Goal: Task Accomplishment & Management: Use online tool/utility

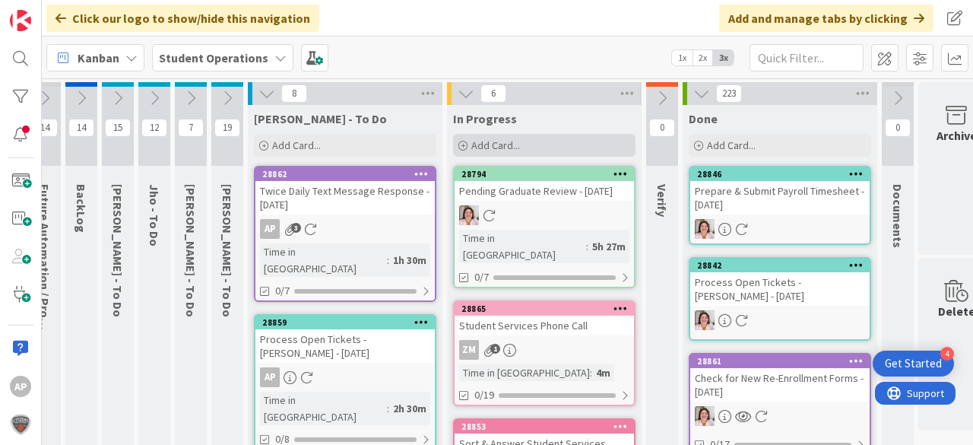
click at [468, 137] on div "Add Card..." at bounding box center [544, 145] width 182 height 23
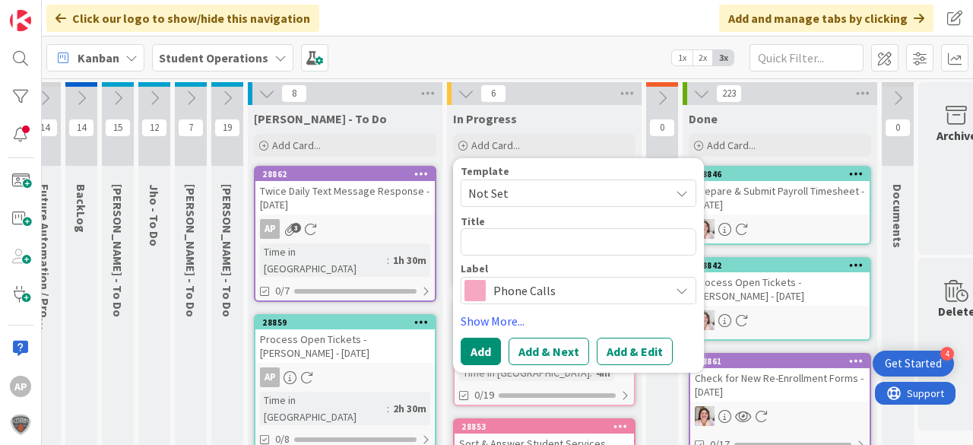
click at [529, 192] on span "Not Set" at bounding box center [563, 193] width 190 height 20
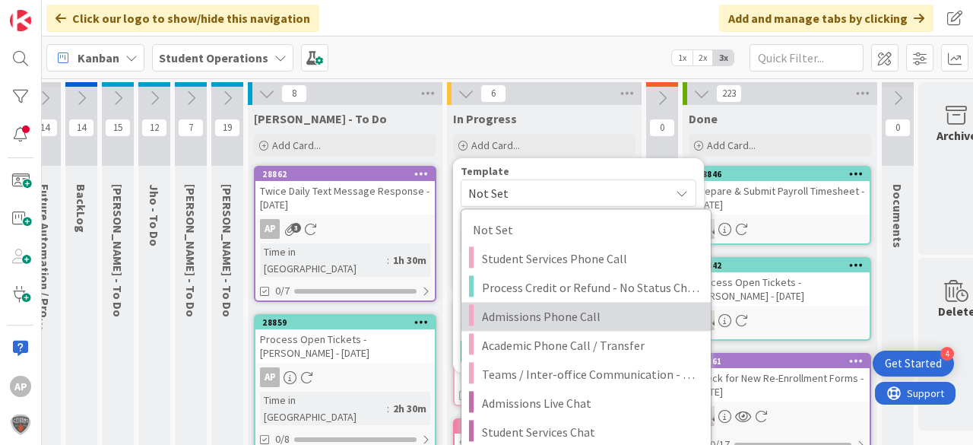
click at [572, 321] on span "Admissions Phone Call" at bounding box center [590, 316] width 217 height 20
type textarea "x"
type textarea "Admissions Phone Call"
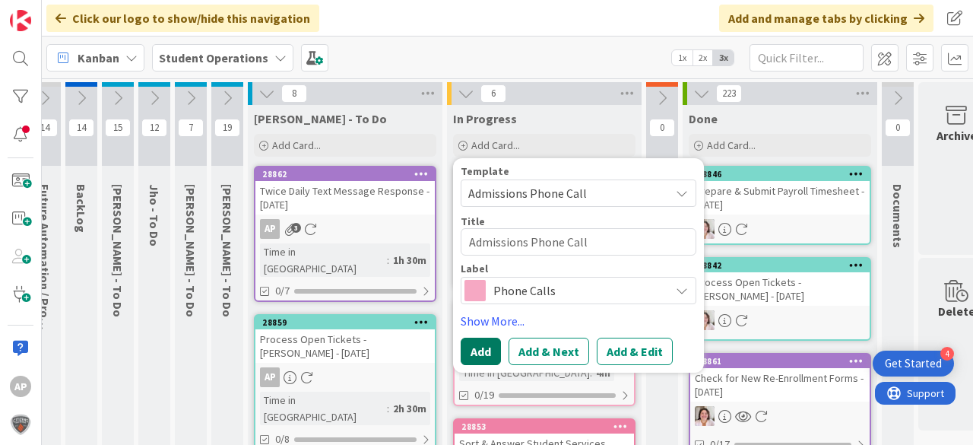
click at [480, 346] on button "Add" at bounding box center [481, 350] width 40 height 27
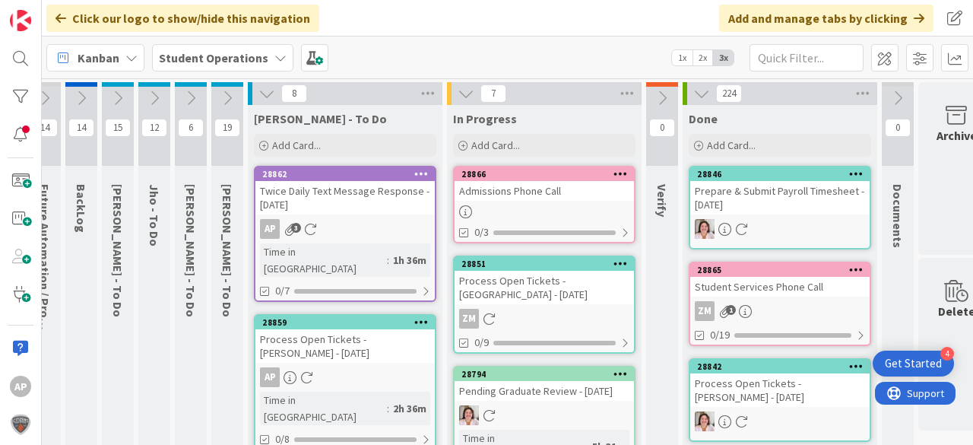
click at [596, 192] on div "Admissions Phone Call" at bounding box center [543, 191] width 179 height 20
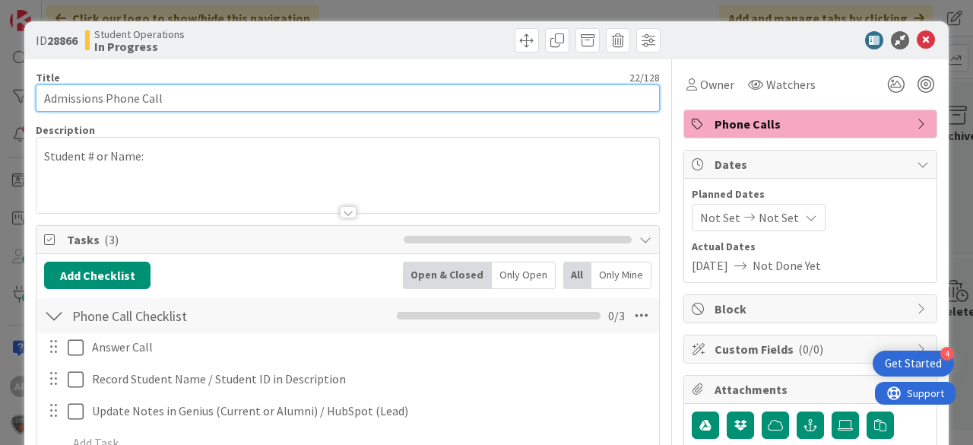
click at [179, 98] on input "Admissions Phone Call" at bounding box center [348, 97] width 624 height 27
click at [311, 98] on input "Admissions Phone Call -" at bounding box center [348, 97] width 624 height 27
type input "Admissions Phone Call - Saafir"
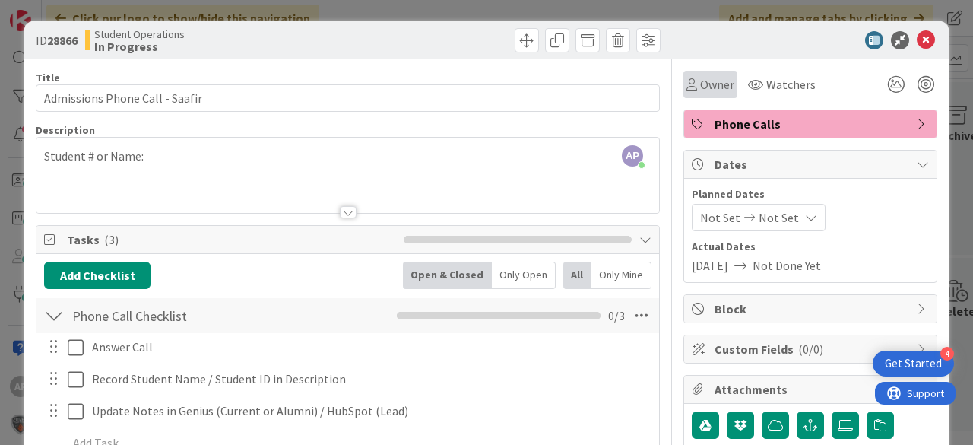
click at [712, 79] on span "Owner" at bounding box center [717, 84] width 34 height 18
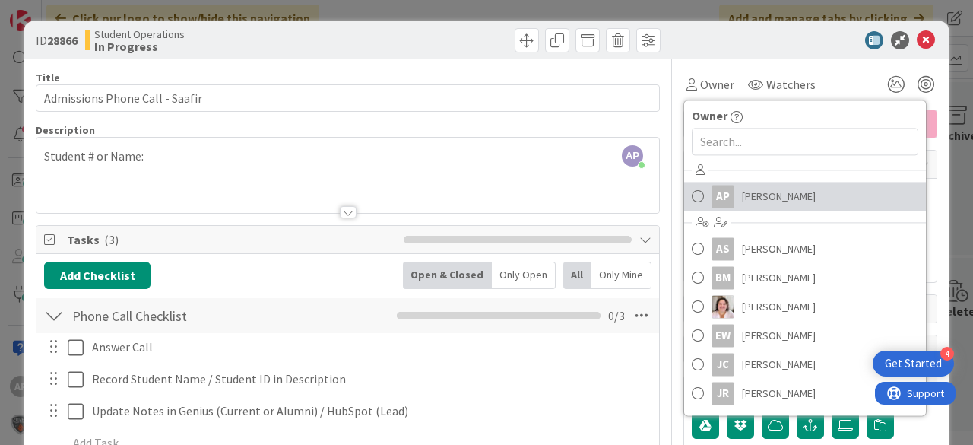
drag, startPoint x: 817, startPoint y: 194, endPoint x: 847, endPoint y: 170, distance: 38.5
click at [817, 194] on link "AP [PERSON_NAME]" at bounding box center [805, 196] width 242 height 29
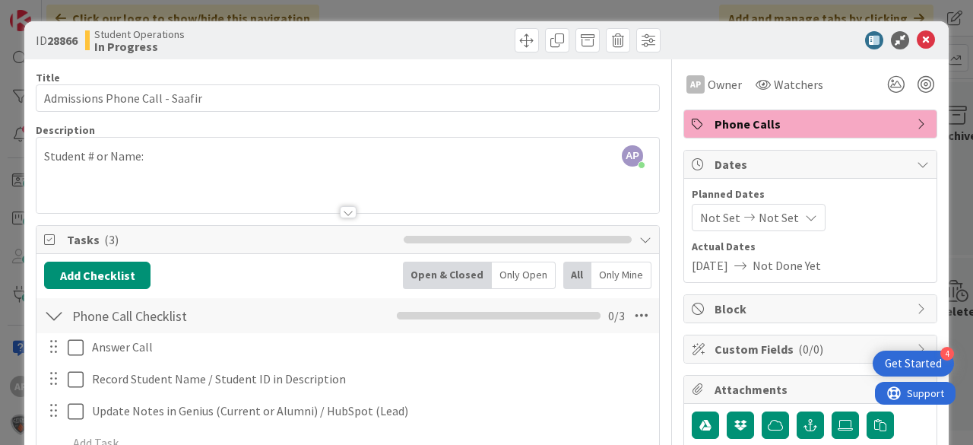
click at [922, 36] on icon at bounding box center [926, 40] width 18 height 18
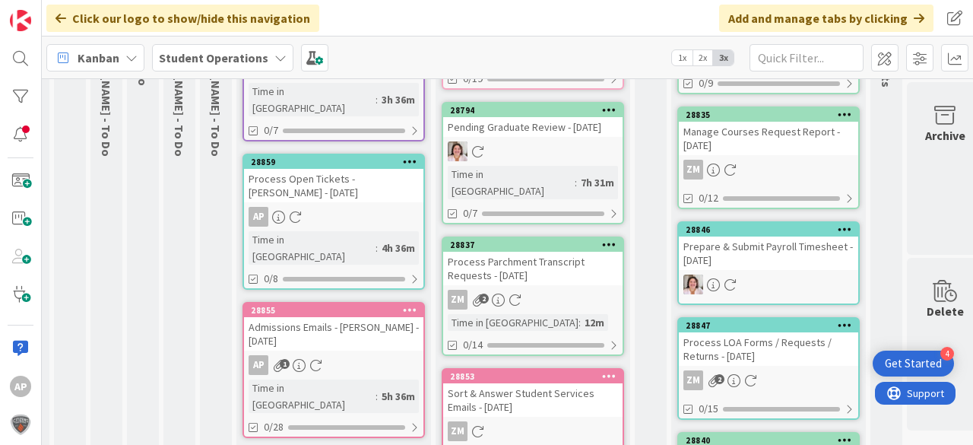
scroll to position [0, 30]
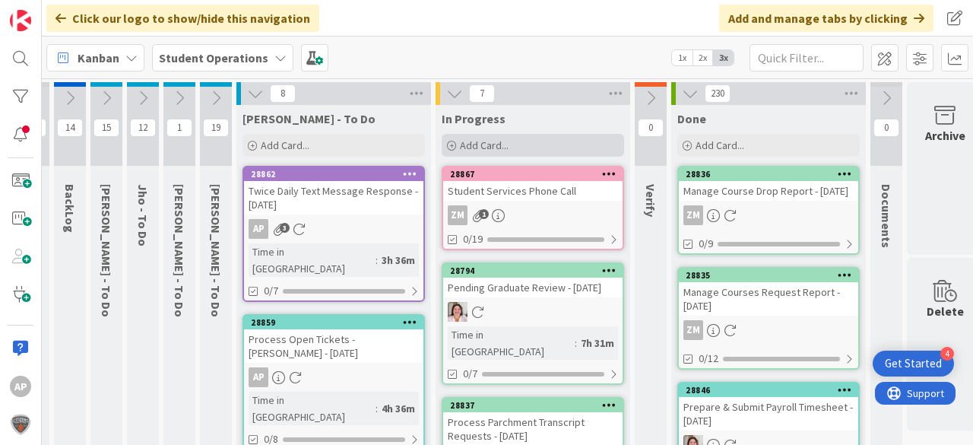
click at [494, 141] on span "Add Card..." at bounding box center [484, 145] width 49 height 14
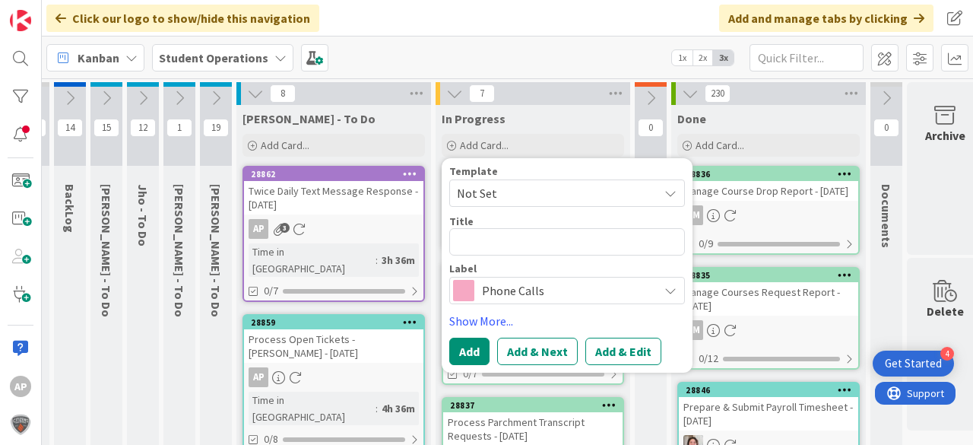
click at [534, 188] on span "Not Set" at bounding box center [552, 193] width 190 height 20
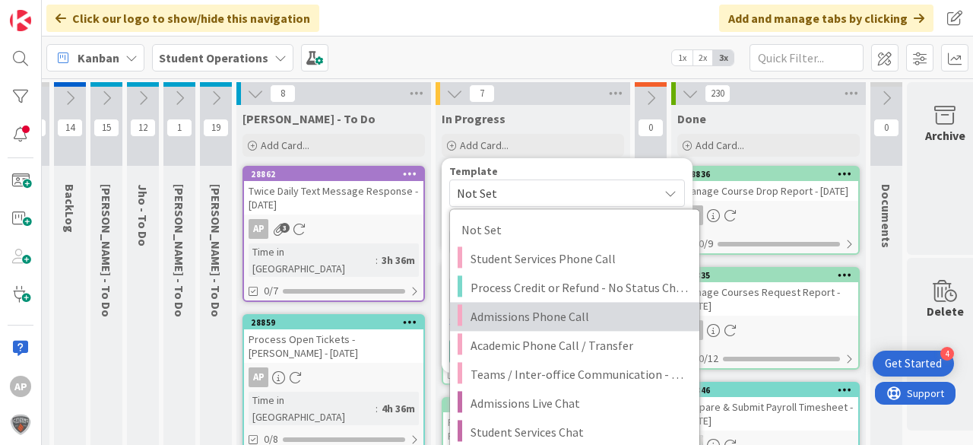
click at [555, 318] on span "Admissions Phone Call" at bounding box center [578, 316] width 217 height 20
type textarea "x"
type textarea "Admissions Phone Call"
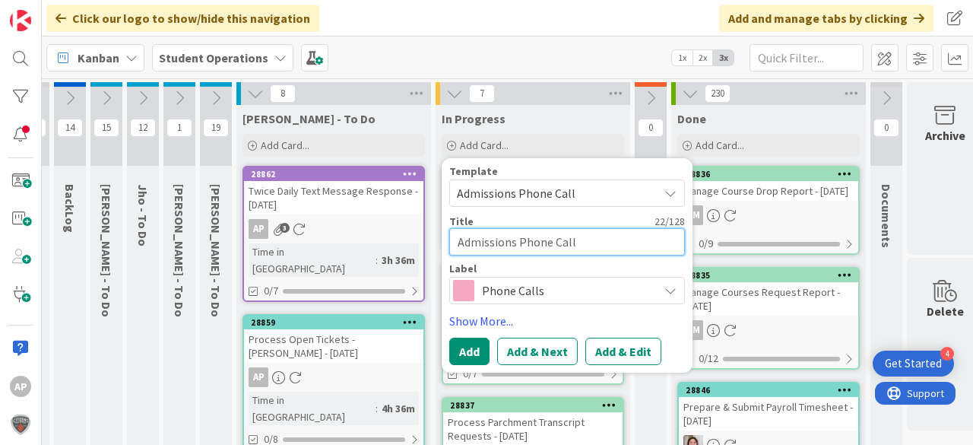
click at [600, 240] on textarea "Admissions Phone Call" at bounding box center [567, 241] width 236 height 27
type textarea "x"
type textarea "Admissions Phone Call -"
type textarea "x"
type textarea "Admissions Phone Call -"
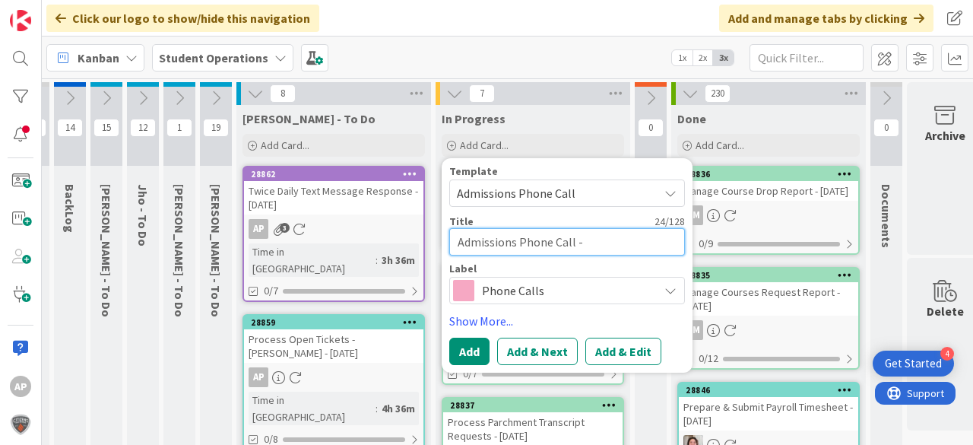
type textarea "x"
type textarea "Admissions Phone Call - T"
type textarea "x"
type textarea "Admissions Phone Call - Tr"
type textarea "x"
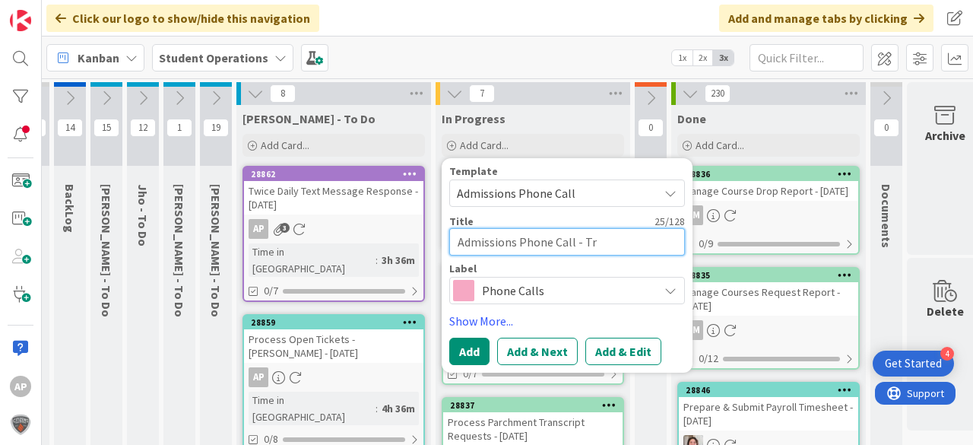
type textarea "Admissions Phone Call - Tra"
type textarea "x"
type textarea "Admissions Phone Call - Tray"
type textarea "x"
type textarea "Admissions Phone Call - Traym"
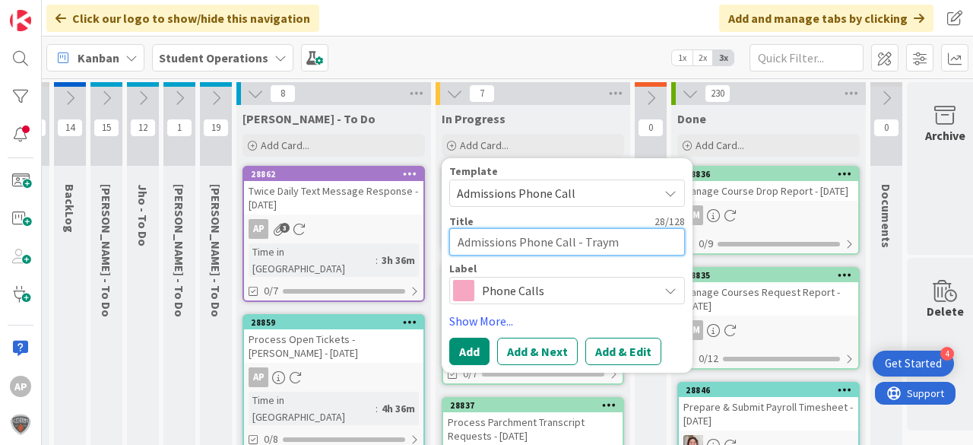
type textarea "x"
type textarea "Admissions Phone Call - Trayma"
type textarea "x"
type textarea "Admissions Phone Call - Traymai"
type textarea "x"
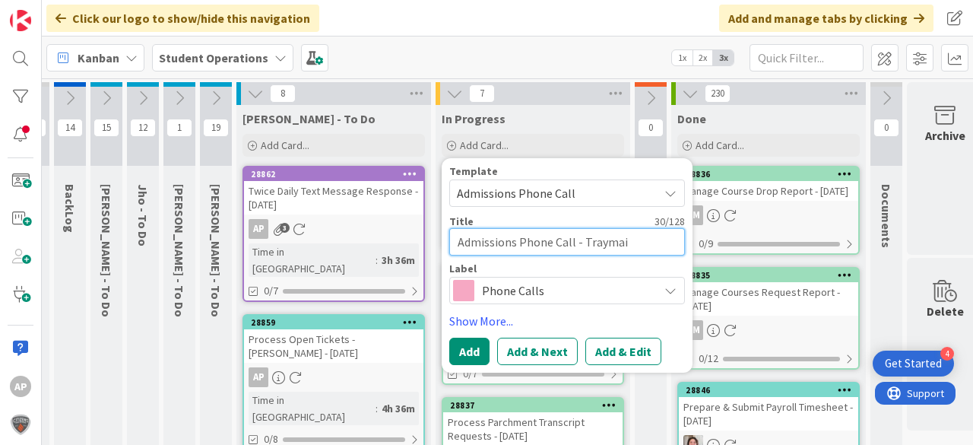
type textarea "Admissions Phone Call - Traymain"
type textarea "x"
type textarea "Admissions Phone Call - Traymaine"
type textarea "x"
type textarea "Admissions Phone Call - Traymaine"
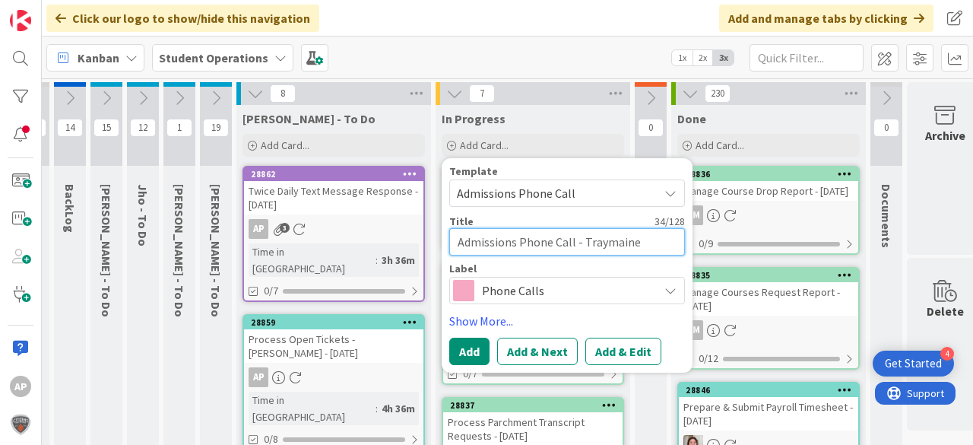
type textarea "x"
type textarea "Admissions Phone Call - Traymaine B"
type textarea "x"
type textarea "Admissions Phone Call - Traymaine Be"
type textarea "x"
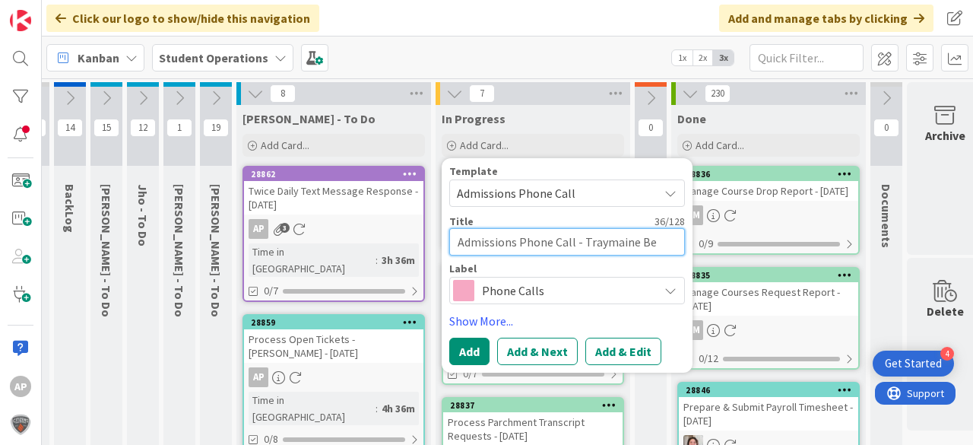
type textarea "Admissions Phone Call - Traymaine Bel"
type textarea "x"
type textarea "Admissions Phone Call - Traymaine Bela"
type textarea "x"
type textarea "Admissions Phone Call - [PERSON_NAME]"
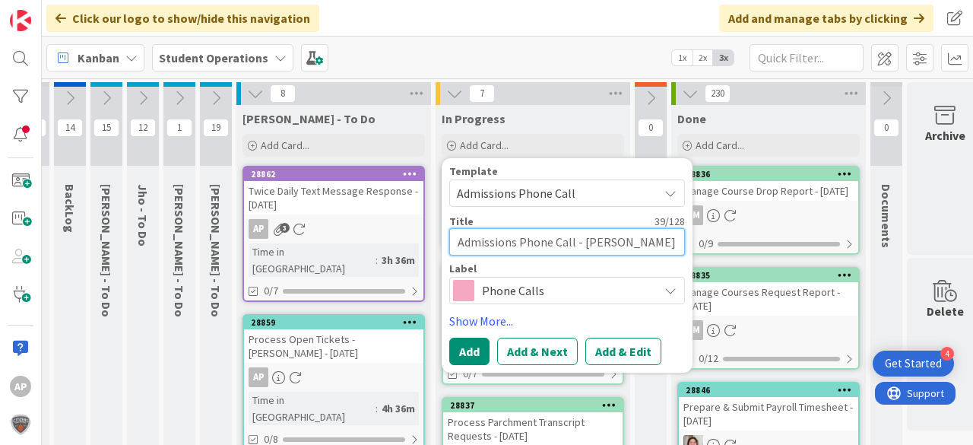
type textarea "x"
type textarea "Admissions Phone Call - Traymaine Belang"
type textarea "x"
type textarea "Admissions Phone Call - Traymaine Belange"
type textarea "x"
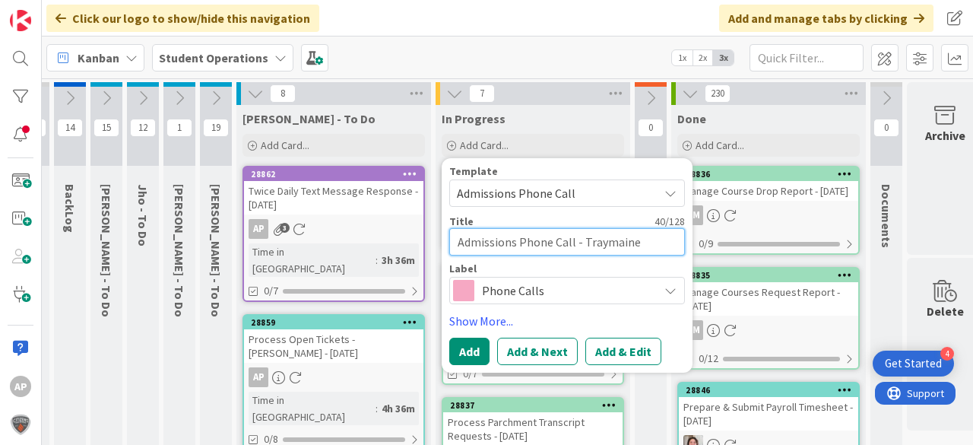
type textarea "Admissions Phone Call - [PERSON_NAME]"
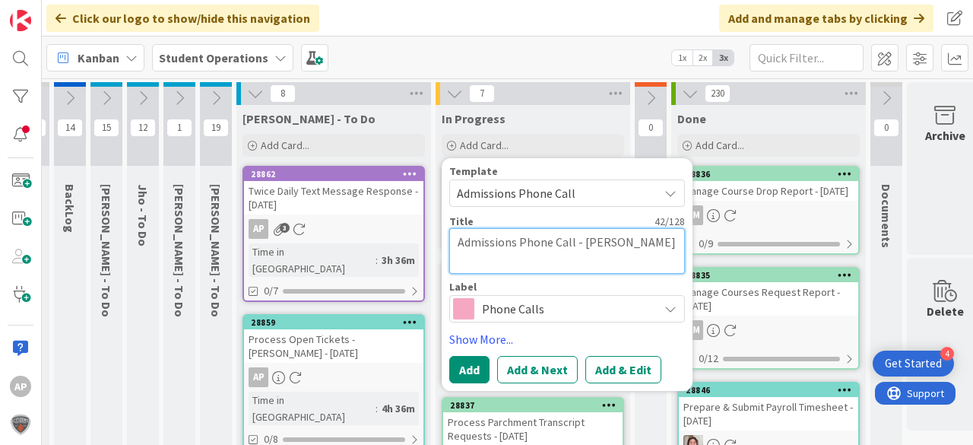
type textarea "x"
type textarea "Admissions Phone Call - [PERSON_NAME]'"
type textarea "x"
type textarea "Admissions Phone Call - [PERSON_NAME]"
type textarea "x"
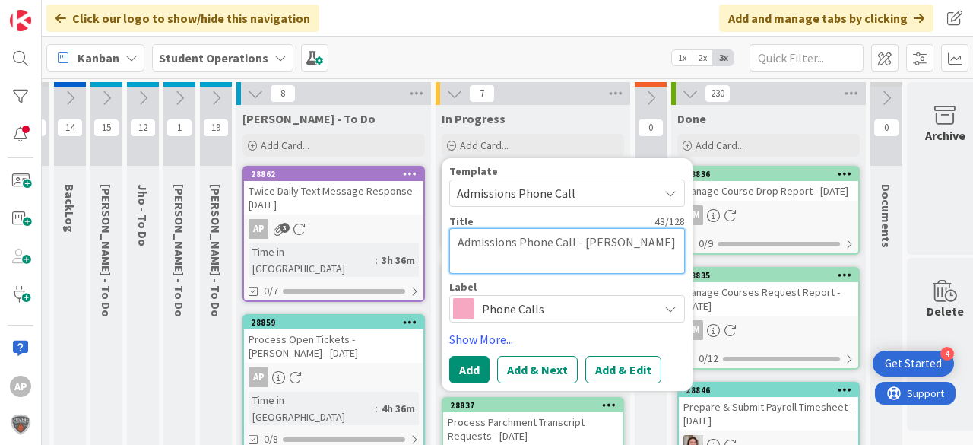
type textarea "Admissions Phone Call - [PERSON_NAME]"
type textarea "x"
type textarea "Admissions Phone Call - [PERSON_NAME] M"
type textarea "x"
type textarea "Admissions Phone Call - [PERSON_NAME] [GEOGRAPHIC_DATA]"
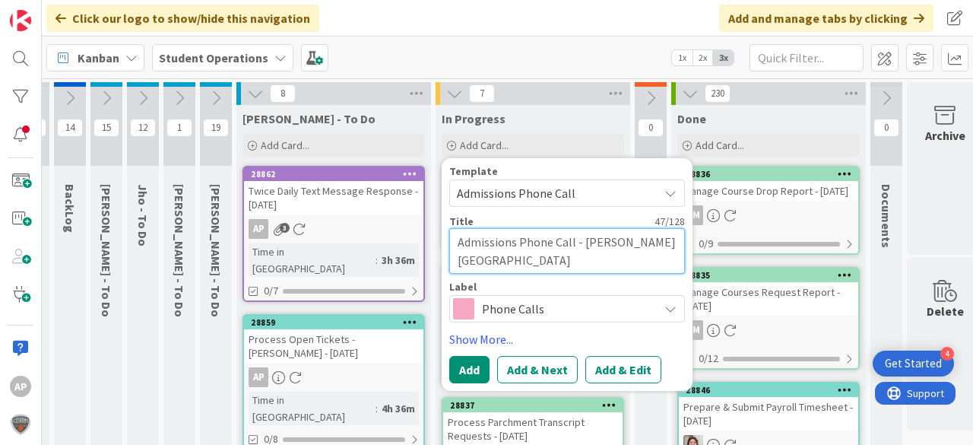
type textarea "x"
type textarea "Admissions Phone Call - [PERSON_NAME] MOm"
type textarea "x"
type textarea "Admissions Phone Call - [PERSON_NAME] MOm"
type textarea "x"
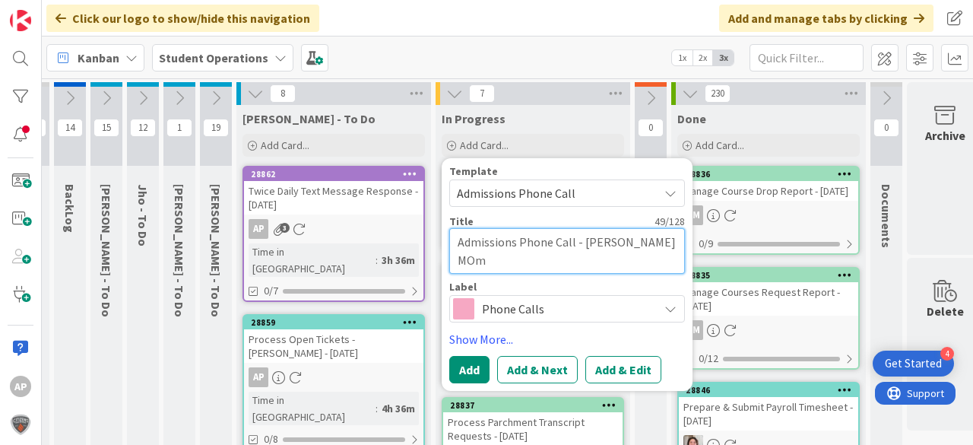
type textarea "Admissions Phone Call - [PERSON_NAME] MOm ("
type textarea "x"
type textarea "Admissions Phone Call - [PERSON_NAME] MOm (1"
type textarea "x"
type textarea "Admissions Phone Call - [PERSON_NAME] MOm (15"
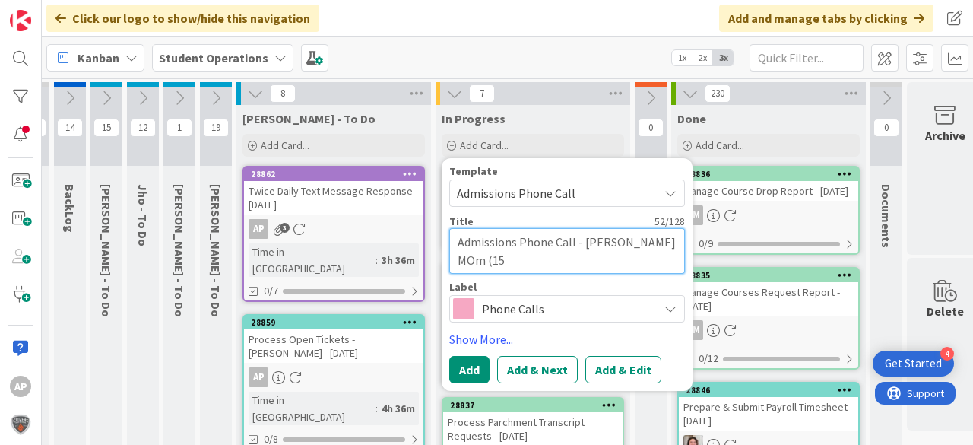
type textarea "x"
type textarea "Admissions Phone Call - [PERSON_NAME] MOm (15"
type textarea "x"
type textarea "Admissions Phone Call - [PERSON_NAME] MOm (15 m"
type textarea "x"
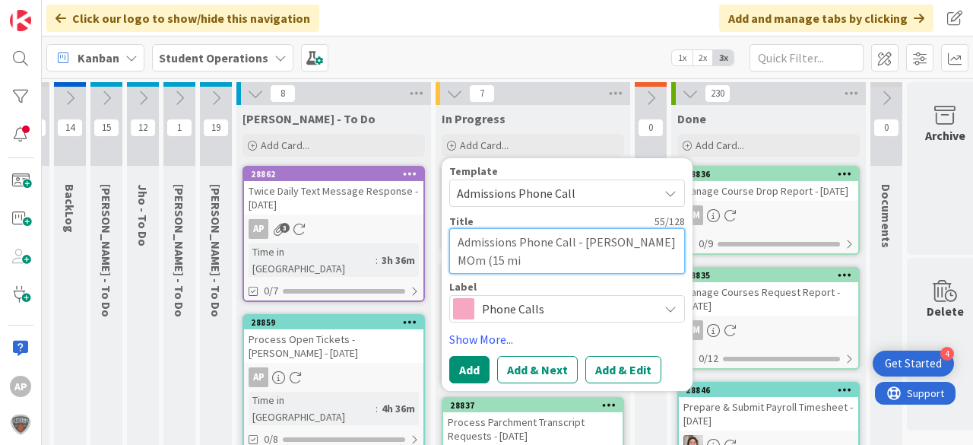
type textarea "Admissions Phone Call - [PERSON_NAME] MOm (15 min"
type textarea "x"
type textarea "Admissions Phone Call - [PERSON_NAME] MOm (15 minu"
type textarea "x"
type textarea "Admissions Phone Call - [PERSON_NAME] MOm (15 minut"
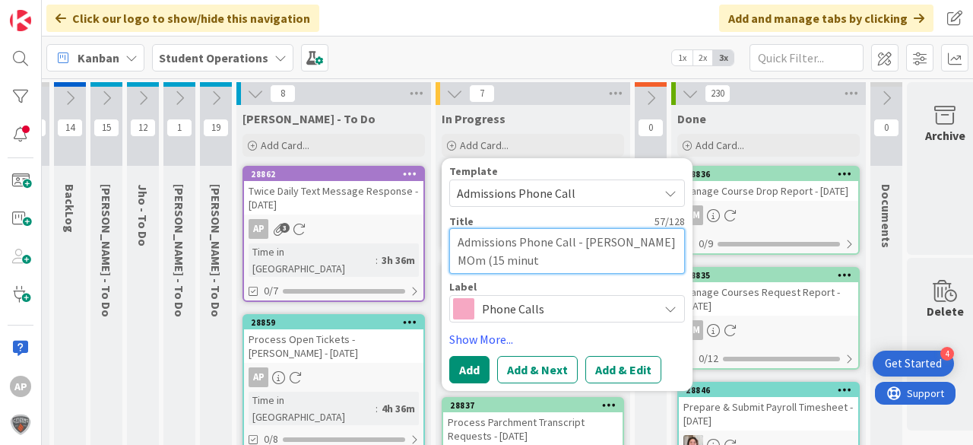
type textarea "x"
type textarea "Admissions Phone Call - [PERSON_NAME] MOm (15 minute"
type textarea "x"
type textarea "Admissions Phone Call - [PERSON_NAME] MOm (15 minutes"
type textarea "x"
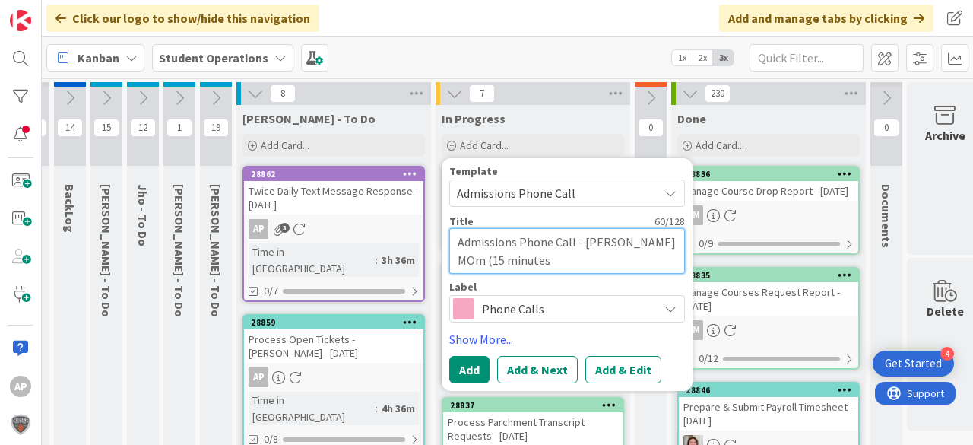
type textarea "Admissions Phone Call - [PERSON_NAME] MOm (15 minutes)"
type textarea "x"
type textarea "Admissions Phone Call - [PERSON_NAME] MOm (15 minutes)_"
type textarea "x"
type textarea "Admissions Phone Call - [PERSON_NAME] MOm (15 minutes)"
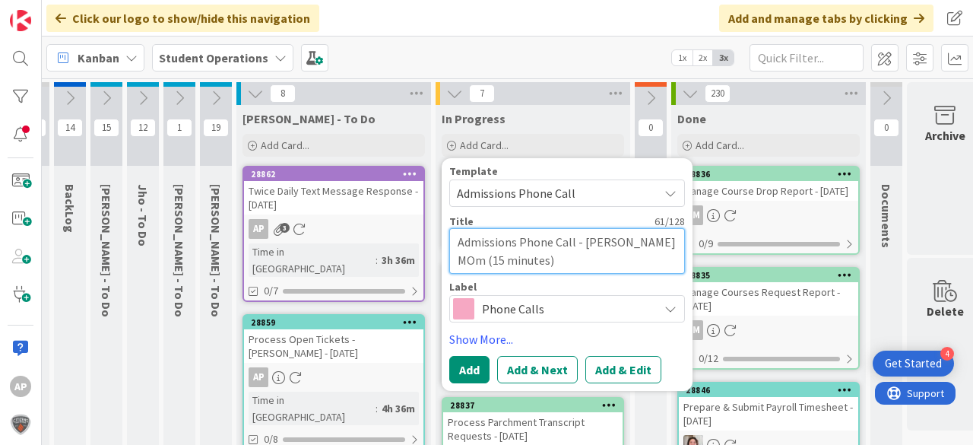
click at [535, 264] on textarea "Admissions Phone Call - [PERSON_NAME] MOm (15 minutes)" at bounding box center [567, 251] width 236 height 46
type textarea "x"
type textarea "Admissions Phone Call - [PERSON_NAME] (15 minutes)"
type textarea "x"
type textarea "Admissions Phone Call - [PERSON_NAME] Mom (15 minutes)"
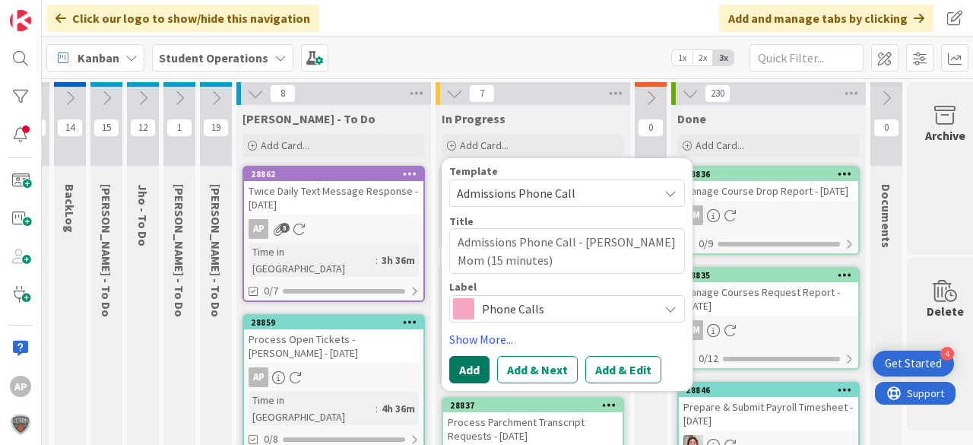
click at [477, 365] on button "Add" at bounding box center [469, 369] width 40 height 27
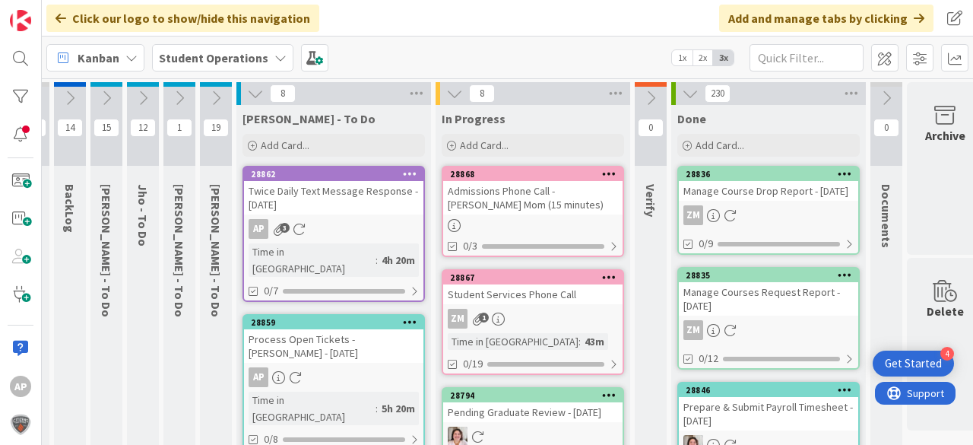
click at [520, 214] on div "28868 Admissions Phone Call - [PERSON_NAME] Mom (15 minutes) 0/3" at bounding box center [533, 211] width 182 height 91
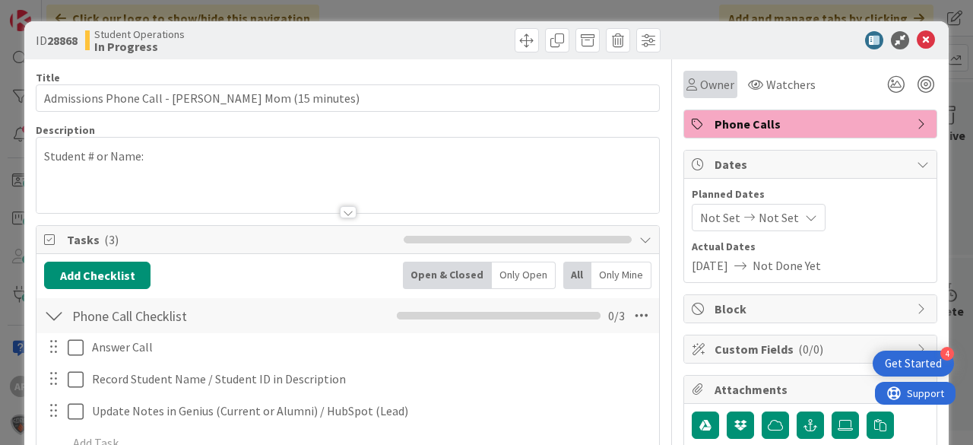
click at [700, 89] on span "Owner" at bounding box center [717, 84] width 34 height 18
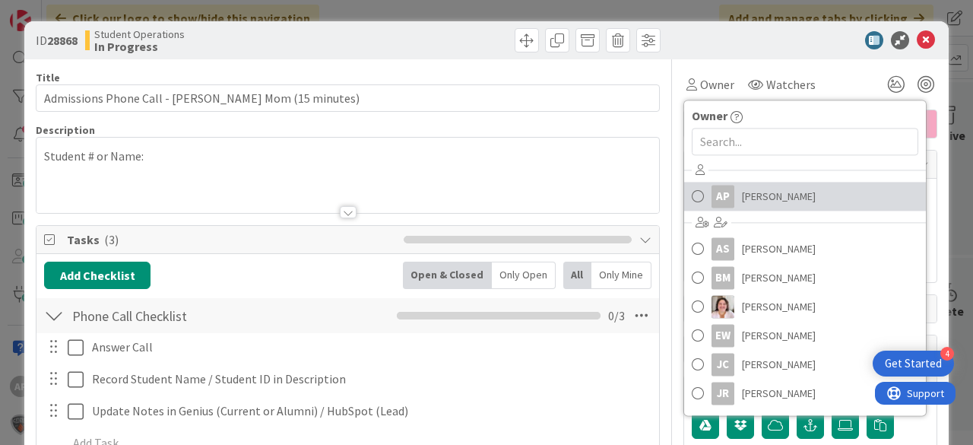
drag, startPoint x: 756, startPoint y: 205, endPoint x: 772, endPoint y: 201, distance: 16.6
click at [756, 205] on span "[PERSON_NAME]" at bounding box center [779, 196] width 74 height 23
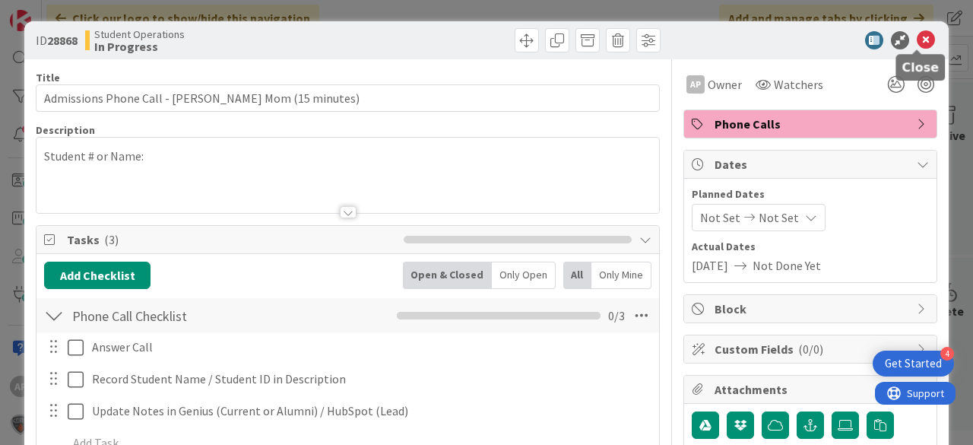
click at [917, 36] on icon at bounding box center [926, 40] width 18 height 18
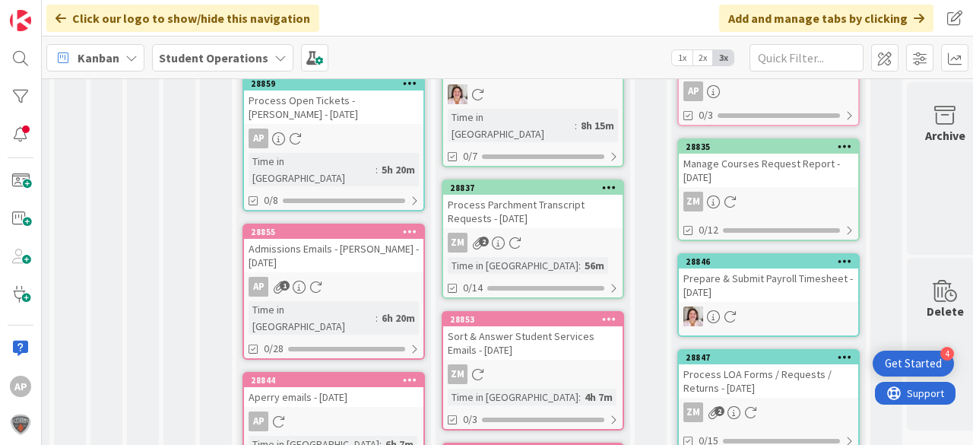
scroll to position [249, 30]
